Goal: Task Accomplishment & Management: Use online tool/utility

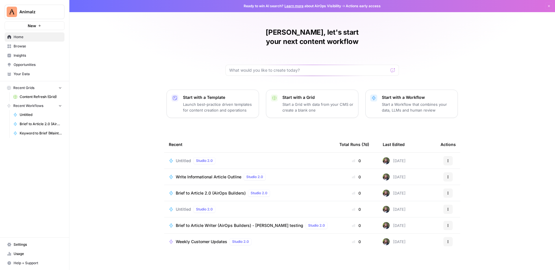
click at [32, 72] on span "Your Data" at bounding box center [38, 73] width 48 height 5
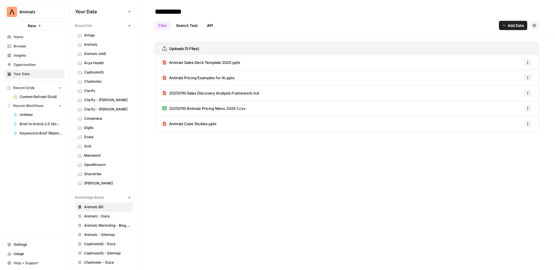
click at [25, 247] on span "Settings" at bounding box center [38, 244] width 48 height 5
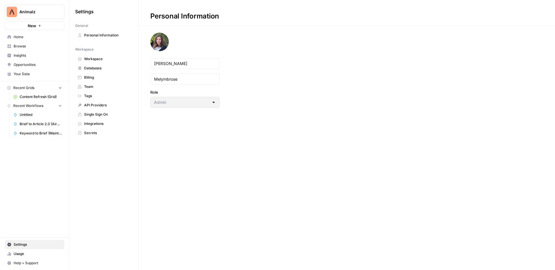
click at [94, 67] on span "Databases" at bounding box center [107, 68] width 46 height 5
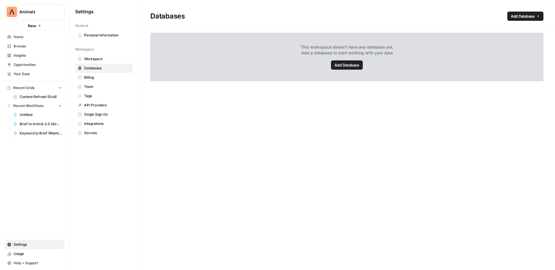
click at [522, 14] on span "Add Database" at bounding box center [523, 16] width 24 height 6
